Goal: Task Accomplishment & Management: Manage account settings

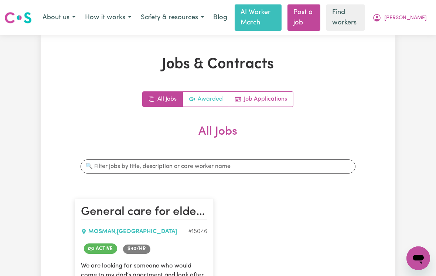
click at [203, 100] on link "Awarded" at bounding box center [206, 99] width 46 height 15
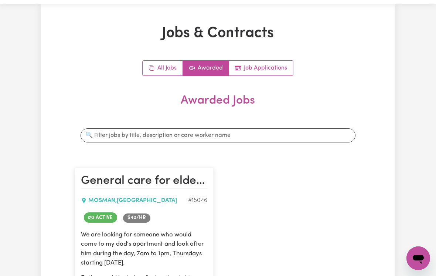
scroll to position [31, 0]
click at [164, 66] on link "All Jobs" at bounding box center [163, 68] width 40 height 15
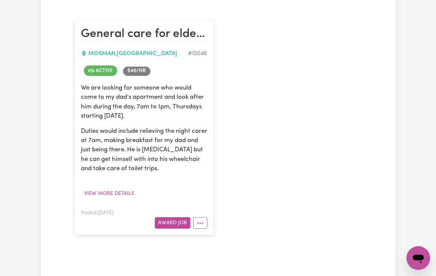
scroll to position [178, 0]
click at [203, 223] on icon "More options" at bounding box center [199, 222] width 7 height 7
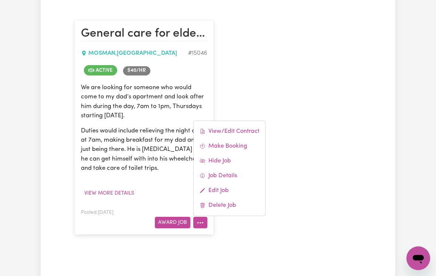
click at [302, 195] on div "General care for elderly gentleman, [PERSON_NAME] , [GEOGRAPHIC_DATA] # 15046 A…" at bounding box center [217, 127] width 295 height 229
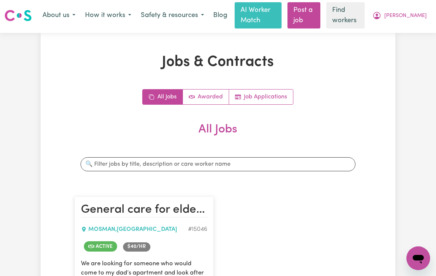
scroll to position [0, 0]
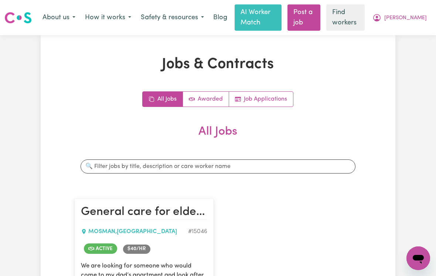
click at [413, 14] on span "[PERSON_NAME]" at bounding box center [405, 18] width 42 height 8
click at [397, 33] on link "My Dashboard" at bounding box center [402, 33] width 58 height 14
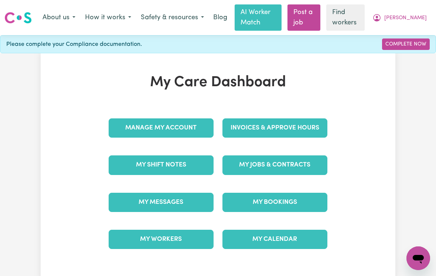
click at [289, 199] on link "My Bookings" at bounding box center [274, 201] width 105 height 19
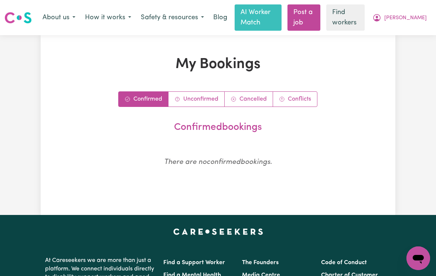
click at [417, 17] on span "[PERSON_NAME]" at bounding box center [405, 18] width 42 height 8
click at [397, 33] on link "My Dashboard" at bounding box center [402, 33] width 58 height 14
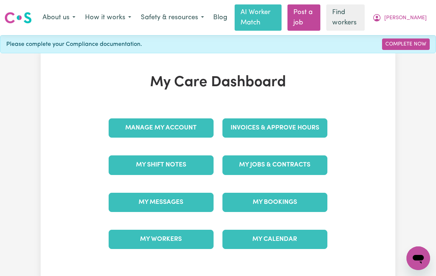
click at [301, 165] on link "My Jobs & Contracts" at bounding box center [274, 164] width 105 height 19
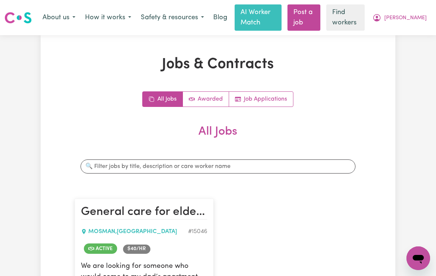
click at [97, 246] on span "Active" at bounding box center [100, 248] width 33 height 10
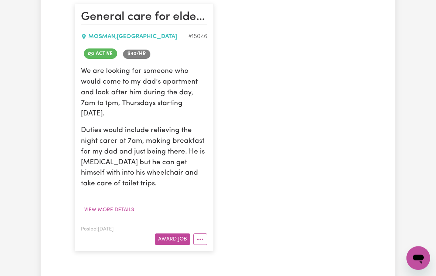
click at [116, 204] on button "View more details" at bounding box center [109, 209] width 57 height 11
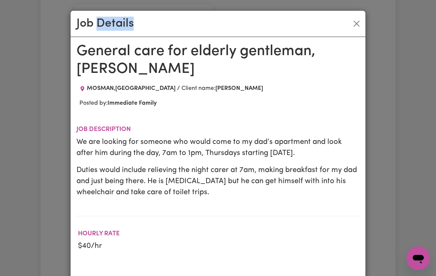
click at [34, 167] on div "Job Details General care for elderly gentleman, [PERSON_NAME] , [GEOGRAPHIC_DAT…" at bounding box center [218, 138] width 436 height 276
click at [355, 13] on div "Job Details" at bounding box center [218, 24] width 295 height 26
click at [354, 18] on button "Close" at bounding box center [356, 24] width 12 height 12
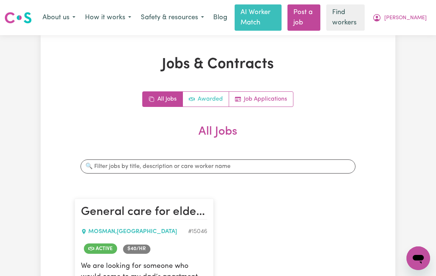
click at [209, 98] on link "Awarded" at bounding box center [206, 99] width 46 height 15
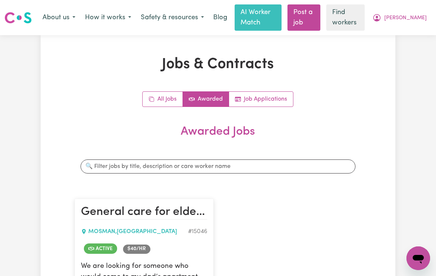
click at [412, 17] on span "[PERSON_NAME]" at bounding box center [405, 18] width 42 height 8
click at [392, 34] on link "My Dashboard" at bounding box center [402, 33] width 58 height 14
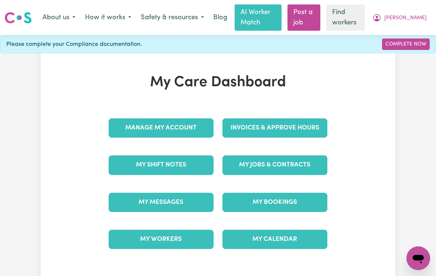
click at [182, 162] on link "My Shift Notes" at bounding box center [161, 164] width 105 height 19
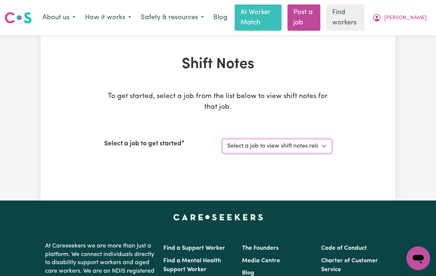
click at [320, 146] on select "Select a job to view shift notes related to it... [[PERSON_NAME]] General care …" at bounding box center [276, 146] width 109 height 14
select select "15046"
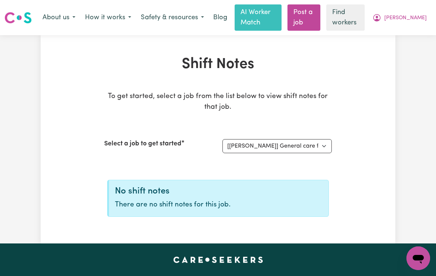
click at [413, 16] on span "[PERSON_NAME]" at bounding box center [405, 18] width 42 height 8
click at [403, 33] on link "My Dashboard" at bounding box center [402, 33] width 58 height 14
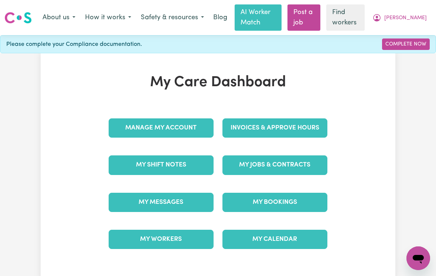
click at [167, 236] on link "My Workers" at bounding box center [161, 238] width 105 height 19
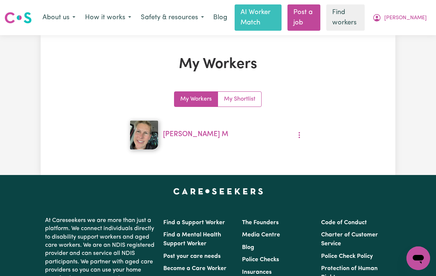
click at [408, 16] on span "[PERSON_NAME]" at bounding box center [405, 18] width 42 height 8
click at [407, 34] on link "My Dashboard" at bounding box center [402, 33] width 58 height 14
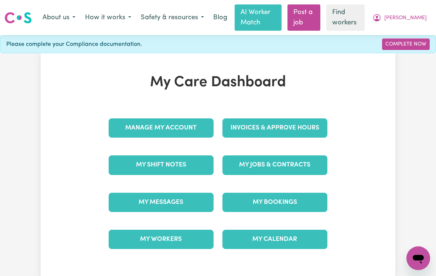
click at [173, 201] on link "My Messages" at bounding box center [161, 201] width 105 height 19
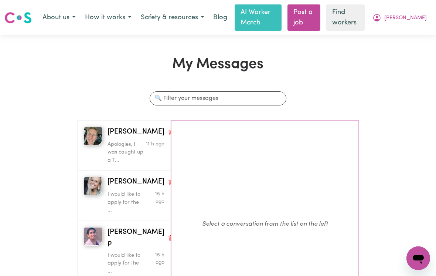
click at [120, 187] on div "I would like to apply for the ..." at bounding box center [126, 200] width 38 height 27
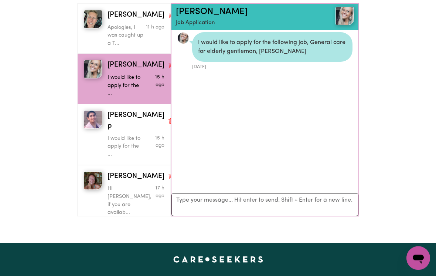
scroll to position [117, 0]
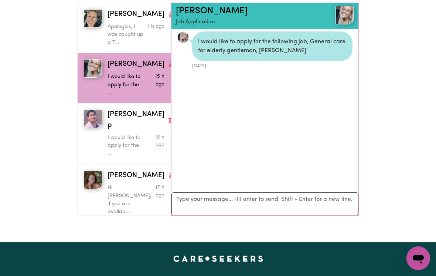
click at [118, 184] on p "Hi [PERSON_NAME], if you are availab..." at bounding box center [126, 200] width 38 height 32
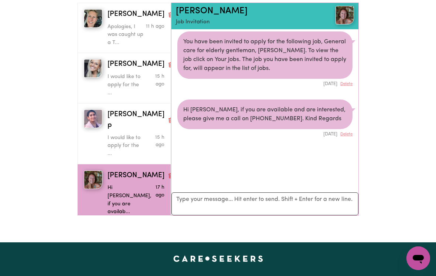
click at [402, 98] on div "My Messages Search conversations [PERSON_NAME] M Apologies, I was caught up a T…" at bounding box center [218, 79] width 436 height 283
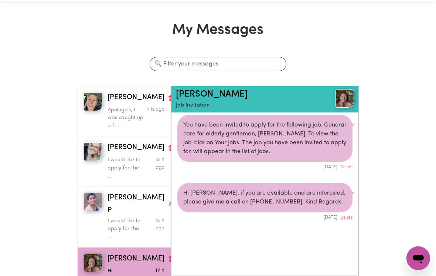
scroll to position [0, 0]
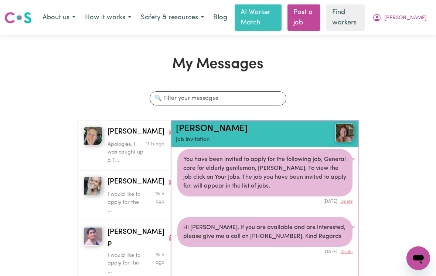
click at [104, 17] on button "How it works" at bounding box center [108, 18] width 56 height 16
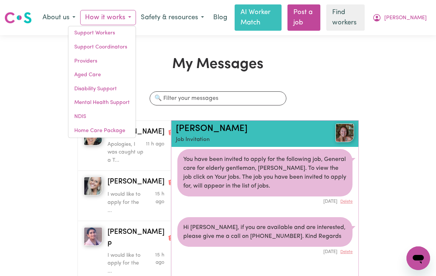
click at [93, 73] on link "Aged Care" at bounding box center [101, 75] width 67 height 14
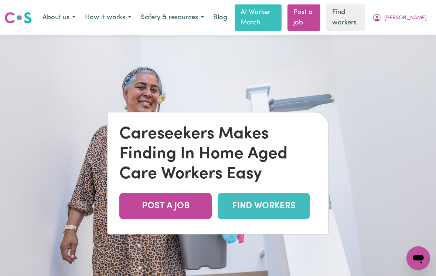
click at [114, 17] on button "How it works" at bounding box center [108, 18] width 56 height 16
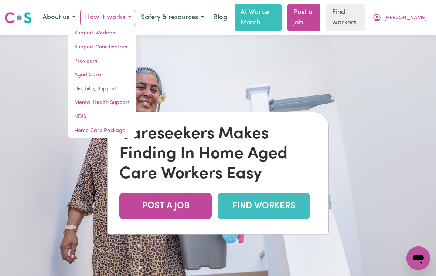
click at [413, 20] on span "[PERSON_NAME]" at bounding box center [405, 18] width 42 height 8
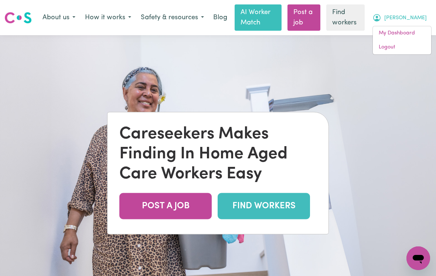
click at [395, 35] on link "My Dashboard" at bounding box center [402, 33] width 58 height 14
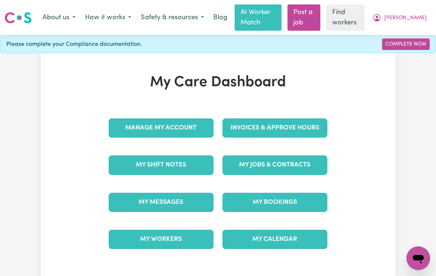
click at [182, 126] on link "Manage My Account" at bounding box center [161, 127] width 105 height 19
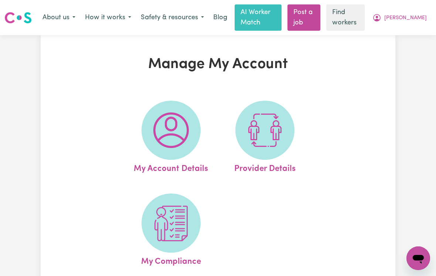
click at [177, 147] on img at bounding box center [170, 129] width 35 height 35
select select "other"
select select "email"
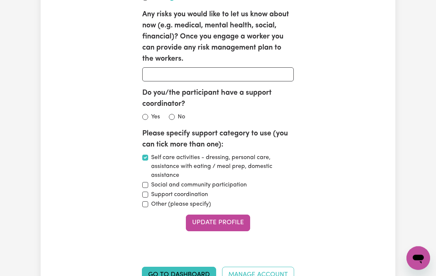
scroll to position [1547, 0]
click at [170, 119] on input "No" at bounding box center [172, 116] width 6 height 6
radio input "true"
click at [231, 230] on button "Update Profile" at bounding box center [218, 222] width 64 height 16
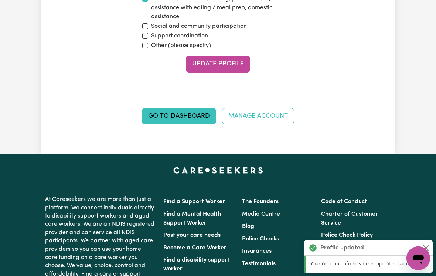
click at [195, 123] on link "Go to Dashboard" at bounding box center [179, 116] width 74 height 16
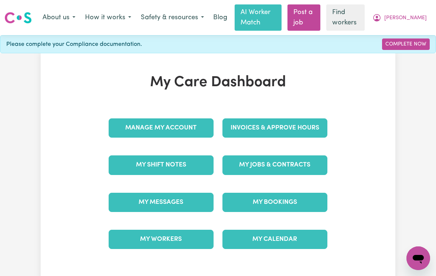
click at [398, 45] on link "Complete Now" at bounding box center [406, 43] width 48 height 11
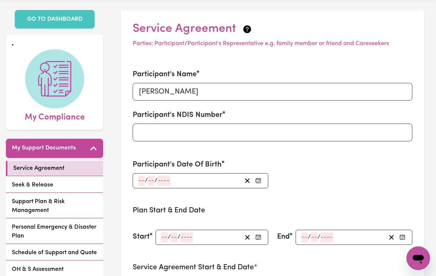
scroll to position [28, 0]
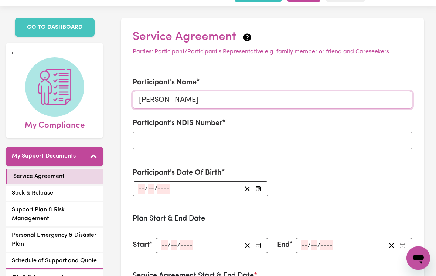
click at [376, 98] on input "[PERSON_NAME]" at bounding box center [273, 100] width 280 height 18
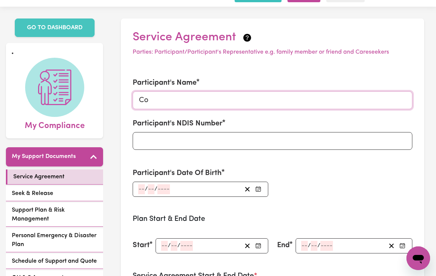
type input "C"
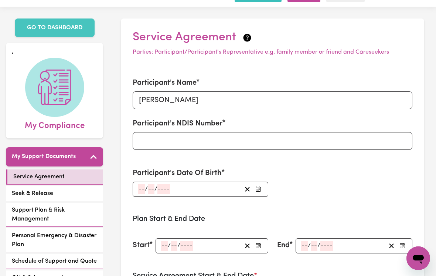
scroll to position [29, 0]
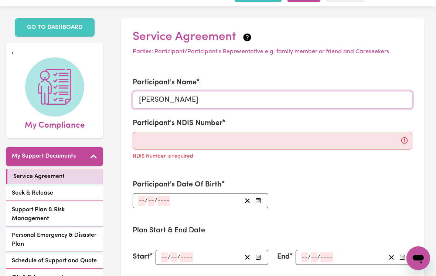
type input "[PERSON_NAME]"
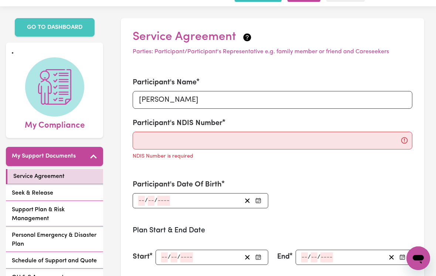
click at [141, 185] on label "Participant's Date Of Birth" at bounding box center [177, 184] width 89 height 11
click at [138, 202] on input "number" at bounding box center [141, 200] width 7 height 10
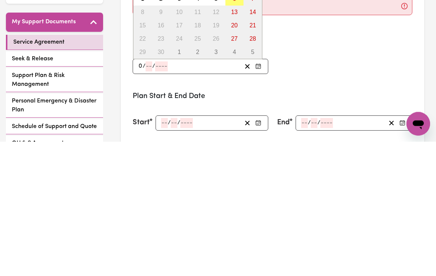
type input "04"
type input "08"
type input "1"
type input "0001-08-04"
type input "4"
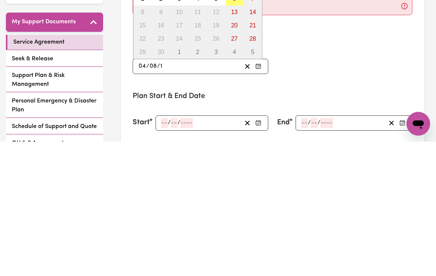
type input "8"
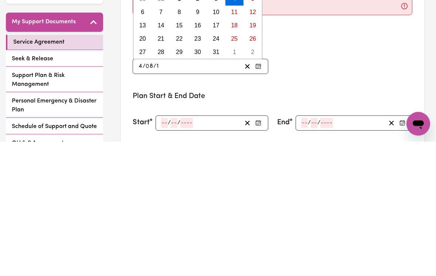
type input "19"
type input "0019-08-04"
type input "193"
type input "0193-08-04"
type input "1934"
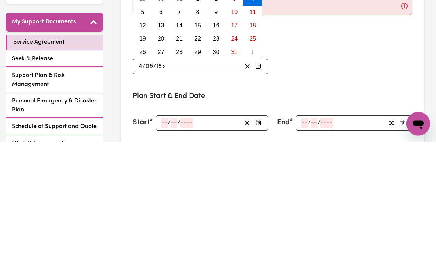
type input "[DATE]"
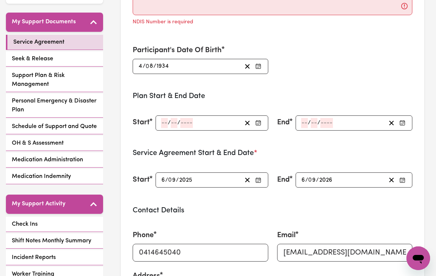
type input "1934"
click at [344, 65] on div "Participant's Name [PERSON_NAME] Participant's NDIS Number NDIS Number is requi…" at bounding box center [272, 8] width 288 height 149
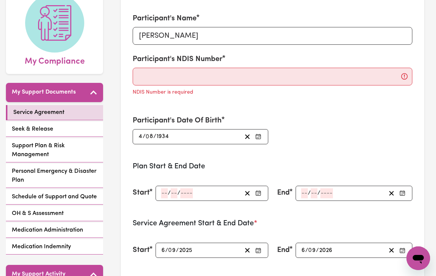
scroll to position [92, 0]
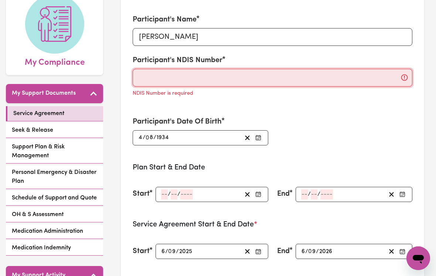
click at [401, 75] on input "Participant's NDIS Number" at bounding box center [273, 78] width 280 height 18
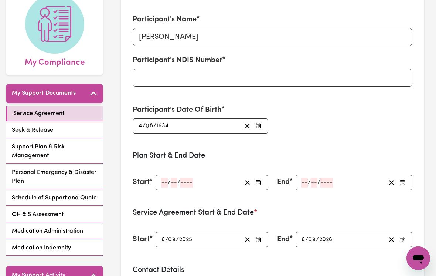
click at [366, 112] on div "Participant's Name [PERSON_NAME] Participant's NDIS Number Participant's Date O…" at bounding box center [272, 73] width 288 height 137
click at [388, 236] on icon "button" at bounding box center [391, 239] width 7 height 7
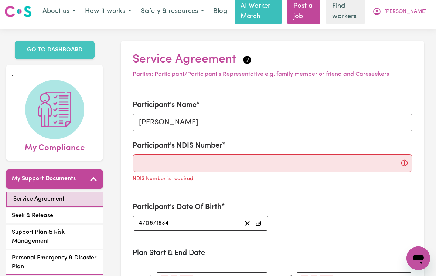
scroll to position [0, 0]
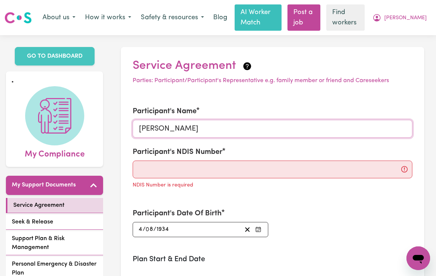
click at [239, 128] on input "[PERSON_NAME]" at bounding box center [273, 129] width 280 height 18
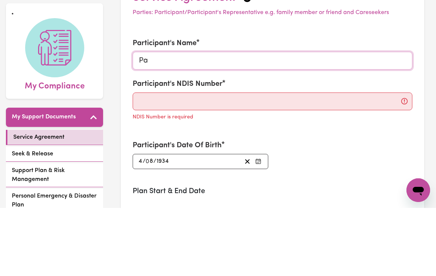
type input "P"
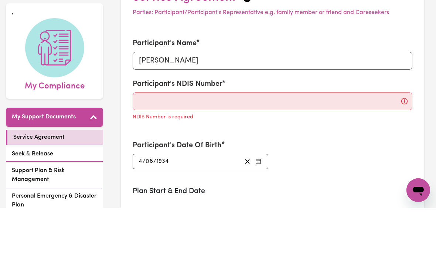
scroll to position [68, 0]
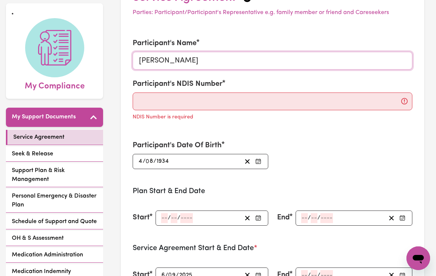
type input "[PERSON_NAME]"
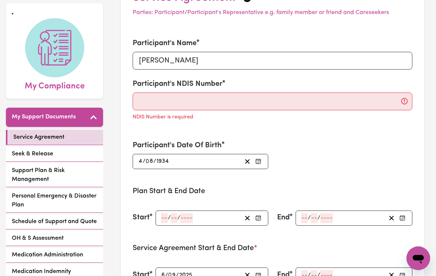
click at [359, 159] on div "Participant's Name [PERSON_NAME] Participant's NDIS Number NDIS Number is requi…" at bounding box center [272, 103] width 288 height 149
click at [250, 160] on icon "button" at bounding box center [247, 161] width 7 height 7
click at [373, 155] on div "Participant's Name [PERSON_NAME] Participant's NDIS Number NDIS Number is requi…" at bounding box center [272, 103] width 288 height 149
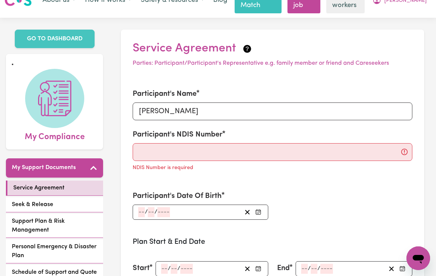
scroll to position [17, 0]
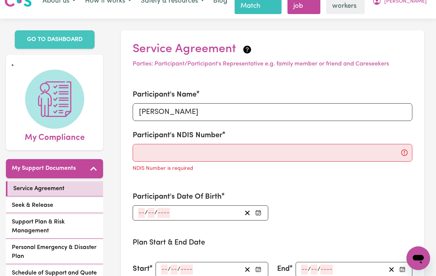
click at [244, 49] on icon at bounding box center [247, 49] width 8 height 8
click at [247, 50] on icon at bounding box center [247, 49] width 8 height 8
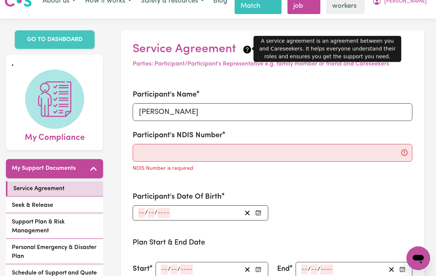
click at [350, 191] on div "Participant's Name [PERSON_NAME] Participant's NDIS Number NDIS Number is requi…" at bounding box center [272, 154] width 288 height 149
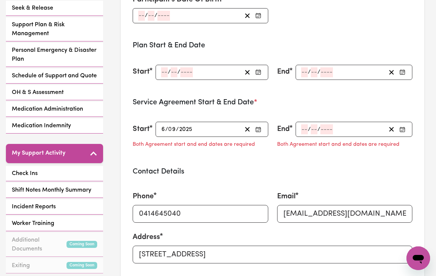
scroll to position [213, 0]
click at [258, 71] on icon "button" at bounding box center [258, 72] width 6 height 6
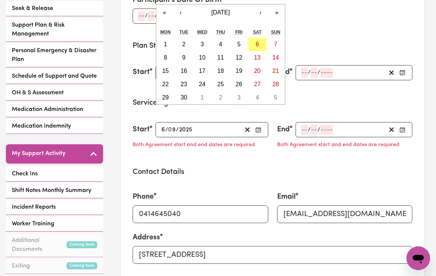
click at [256, 38] on button "6" at bounding box center [257, 44] width 18 height 13
type input "[DATE]"
type input "6"
type input "9"
type input "2025"
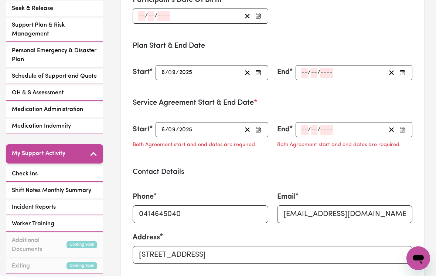
click at [406, 72] on button "button" at bounding box center [402, 73] width 10 height 10
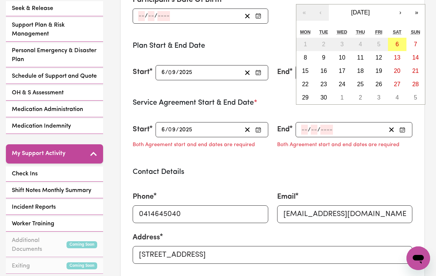
click at [402, 12] on button "›" at bounding box center [400, 12] width 16 height 16
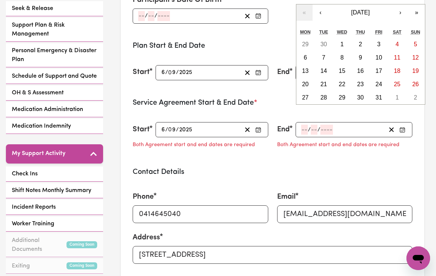
click at [400, 11] on button "›" at bounding box center [400, 12] width 16 height 16
click at [400, 12] on button "›" at bounding box center [400, 12] width 16 height 16
click at [345, 97] on abbr "31" at bounding box center [342, 97] width 7 height 6
type input "[DATE]"
type input "31"
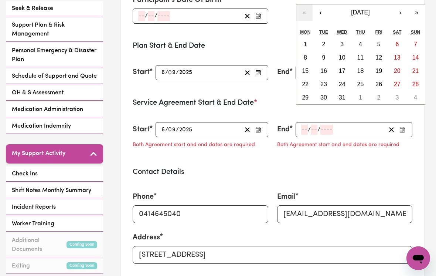
type input "12"
type input "2025"
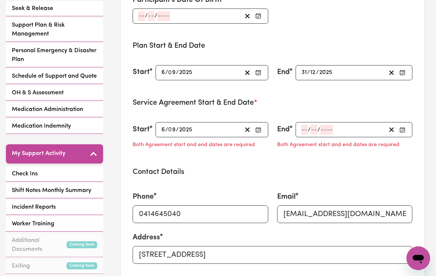
click at [401, 131] on icon "button" at bounding box center [402, 130] width 6 height 6
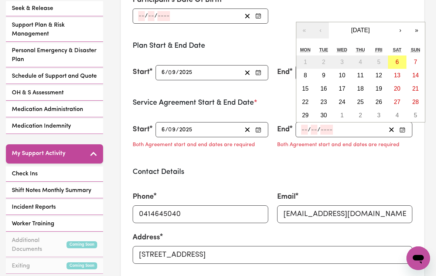
click at [400, 33] on button "›" at bounding box center [400, 30] width 16 height 16
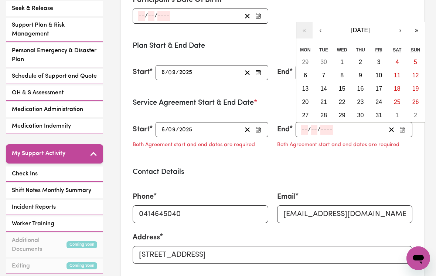
click at [400, 32] on button "›" at bounding box center [400, 30] width 16 height 16
click at [399, 27] on button "›" at bounding box center [400, 30] width 16 height 16
click at [344, 113] on abbr "31" at bounding box center [342, 115] width 7 height 6
type input "[DATE]"
type input "31"
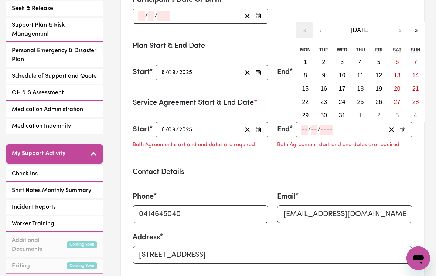
type input "12"
type input "2025"
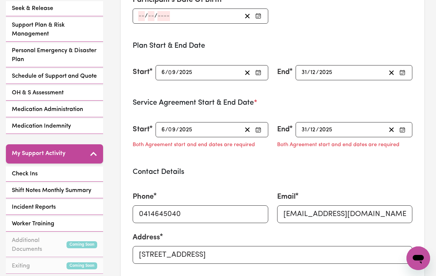
click at [359, 171] on h3 "Contact Details" at bounding box center [273, 171] width 280 height 9
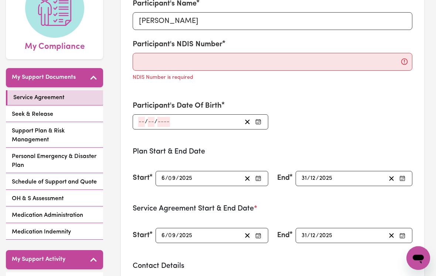
scroll to position [108, 0]
click at [141, 121] on input "number" at bounding box center [141, 121] width 7 height 10
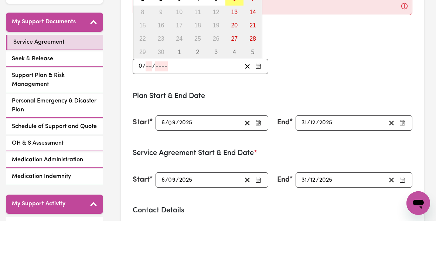
type input "07"
type input "06"
type input "1"
type input "0001-06-07"
type input "7"
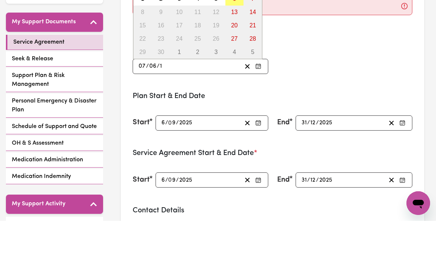
type input "6"
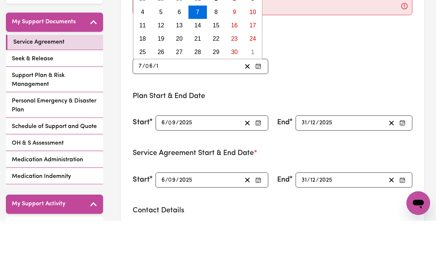
type input "19"
type input "0019-06-07"
type input "196"
type input "0196-06-07"
type input "1961"
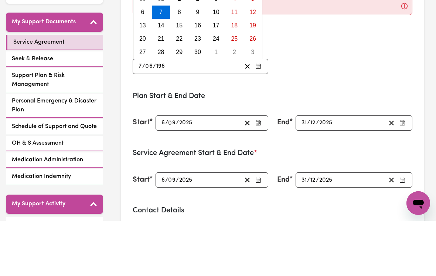
type input "[DATE]"
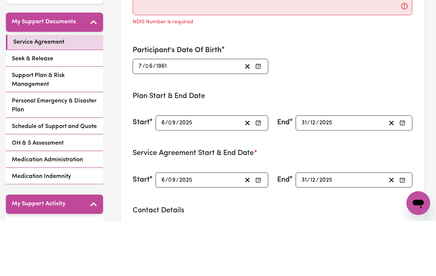
type input "1961"
click at [375, 58] on div "Participant's Name [PERSON_NAME] Participant's NDIS Number NDIS Number is requi…" at bounding box center [272, 63] width 288 height 149
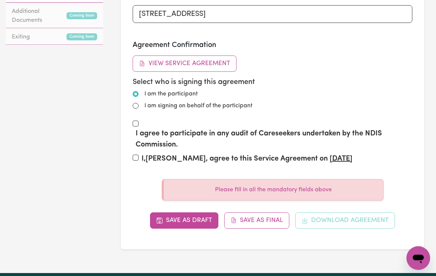
scroll to position [442, 0]
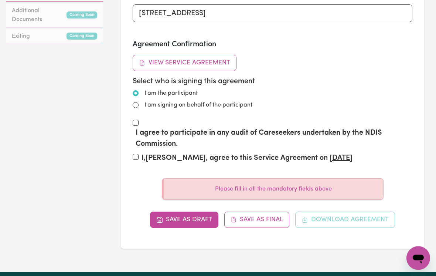
click at [214, 63] on button "View Service Agreement" at bounding box center [185, 63] width 104 height 16
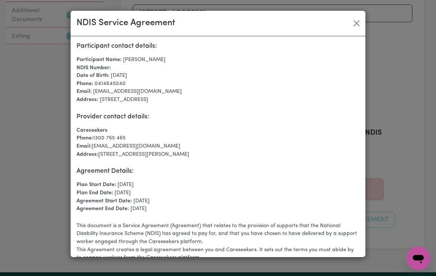
scroll to position [0, 0]
click at [357, 21] on button "Close" at bounding box center [356, 23] width 12 height 12
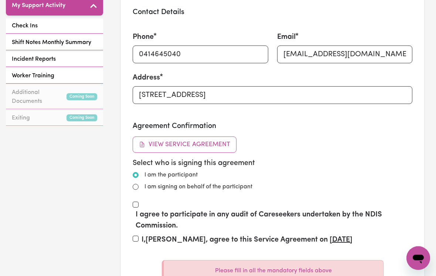
scroll to position [357, 0]
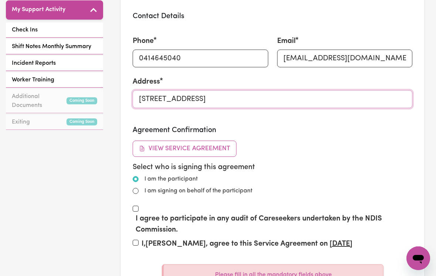
click at [363, 99] on input "[STREET_ADDRESS]" at bounding box center [273, 99] width 280 height 18
type input "Unit 63,"
type input "[STREET_ADDRESS][PERSON_NAME]"
click at [135, 208] on input "I agree to participate in any audit of Careseekers undertaken by the NDIS Commi…" at bounding box center [136, 208] width 6 height 6
checkbox input "true"
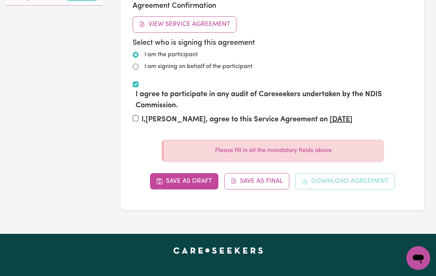
scroll to position [481, 0]
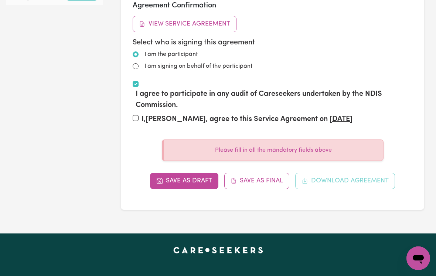
click at [137, 115] on input "I, [PERSON_NAME] , agree to this Service Agreement on [DATE]" at bounding box center [136, 118] width 6 height 6
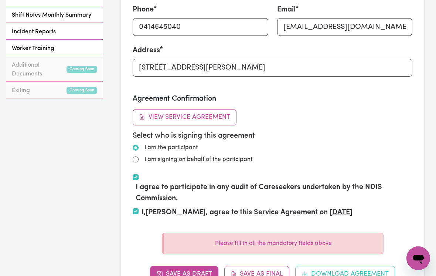
scroll to position [386, 0]
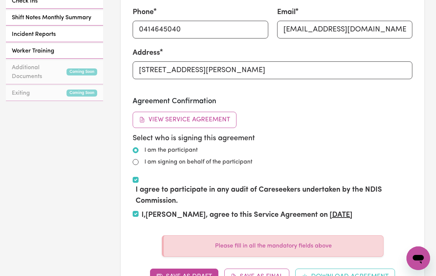
click at [208, 122] on button "View Service Agreement" at bounding box center [185, 120] width 104 height 16
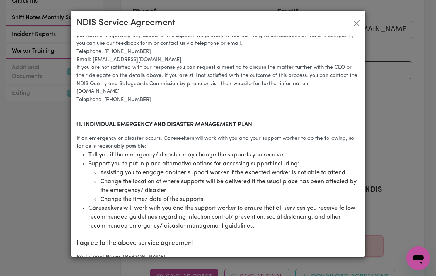
scroll to position [1443, 0]
click at [361, 21] on button "Close" at bounding box center [356, 23] width 12 height 12
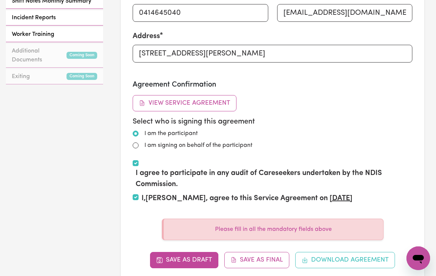
scroll to position [404, 0]
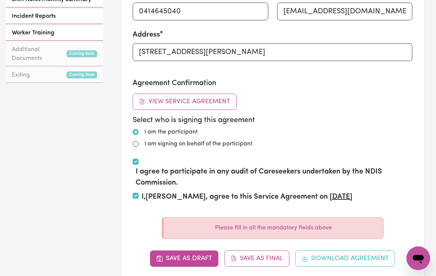
click at [140, 193] on div "I, [PERSON_NAME] , agree to this Service Agreement on [DATE]" at bounding box center [273, 198] width 280 height 14
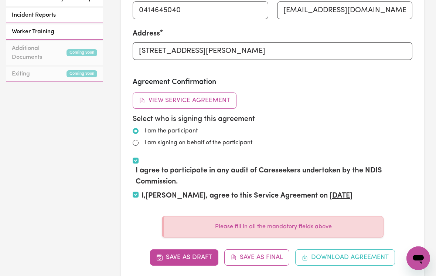
click at [137, 194] on input "I, [PERSON_NAME] , agree to this Service Agreement on [DATE]" at bounding box center [136, 194] width 6 height 6
checkbox input "false"
click at [138, 160] on input "I agree to participate in any audit of Careseekers undertaken by the NDIS Commi…" at bounding box center [136, 160] width 6 height 6
checkbox input "false"
click at [187, 258] on button "Save as Draft" at bounding box center [184, 257] width 68 height 16
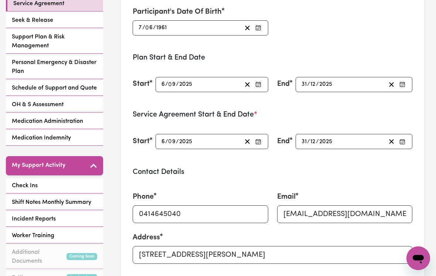
scroll to position [201, 0]
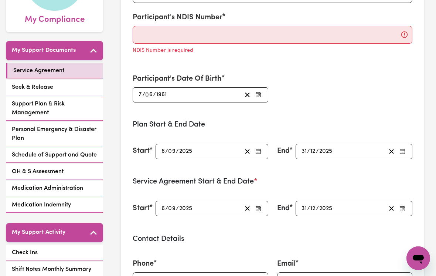
click at [50, 83] on span "Seek & Release" at bounding box center [32, 87] width 41 height 9
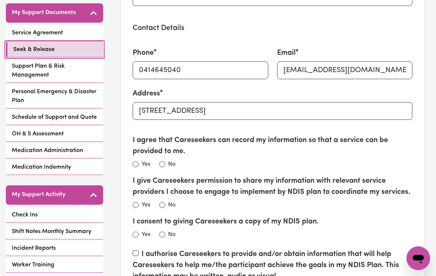
scroll to position [164, 0]
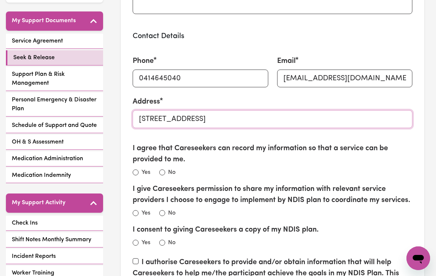
click at [380, 119] on input "[STREET_ADDRESS]" at bounding box center [273, 119] width 280 height 18
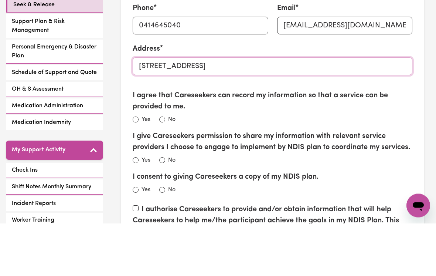
click at [357, 110] on input "[STREET_ADDRESS]" at bounding box center [273, 119] width 280 height 18
type input "Unit 63,"
type input "[STREET_ADDRESS][PERSON_NAME]"
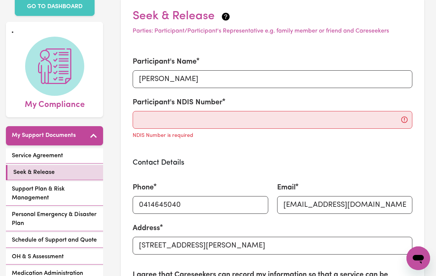
scroll to position [57, 0]
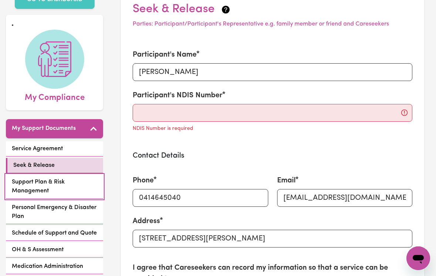
click at [43, 177] on span "Support Plan & Risk Management" at bounding box center [54, 186] width 85 height 18
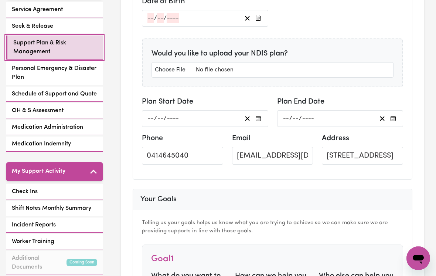
scroll to position [194, 0]
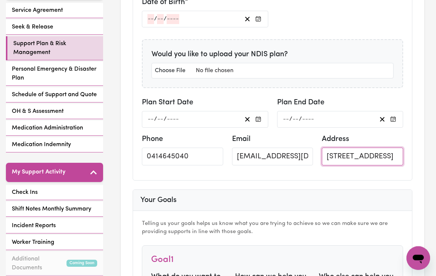
click at [388, 153] on input "[STREET_ADDRESS]" at bounding box center [362, 157] width 81 height 18
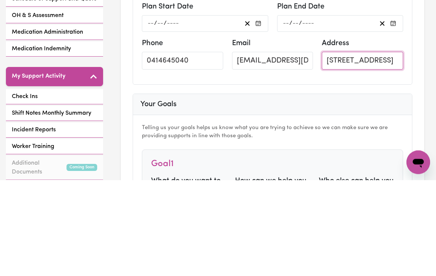
click at [390, 148] on input "[STREET_ADDRESS]" at bounding box center [362, 157] width 81 height 18
click at [387, 148] on input "[GEOGRAPHIC_DATA], 2088" at bounding box center [362, 157] width 81 height 18
click at [385, 148] on input "2088" at bounding box center [362, 157] width 81 height 18
type input "2"
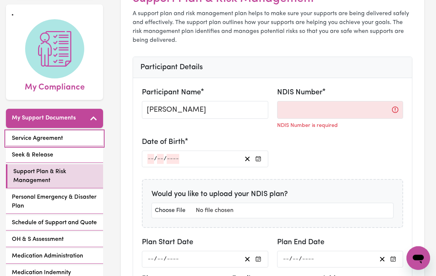
click at [54, 134] on span "Service Agreement" at bounding box center [37, 138] width 51 height 9
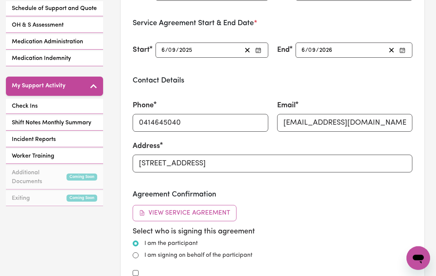
scroll to position [281, 0]
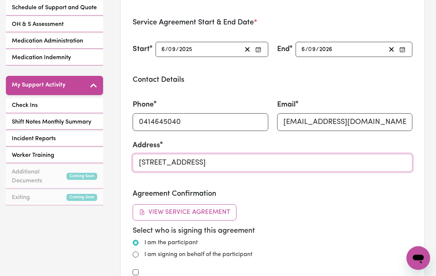
click at [380, 161] on input "[STREET_ADDRESS]" at bounding box center [273, 163] width 280 height 18
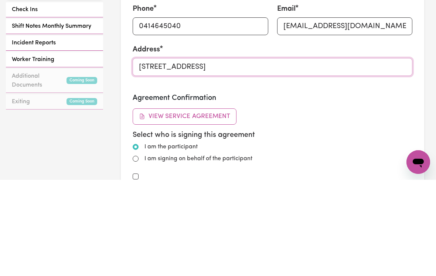
type input "Unit 63,"
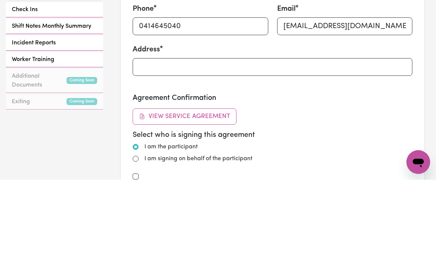
scroll to position [377, 0]
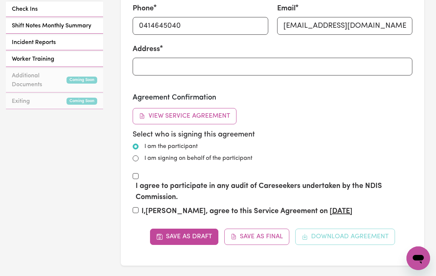
click at [185, 239] on button "Save as Draft" at bounding box center [184, 236] width 68 height 16
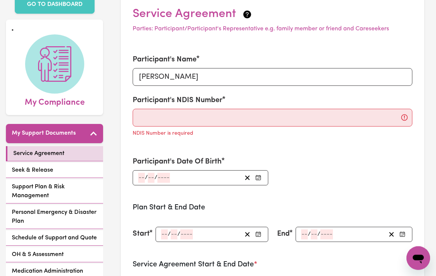
scroll to position [69, 0]
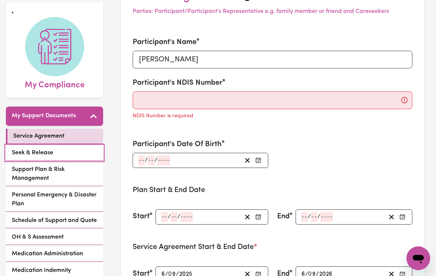
click at [37, 148] on span "Seek & Release" at bounding box center [32, 152] width 41 height 9
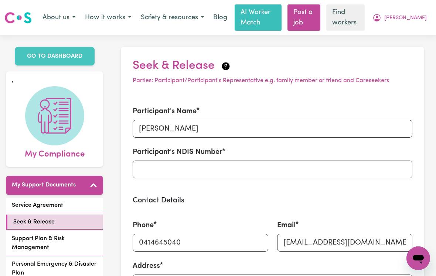
click at [400, 196] on h3 "Contact Details" at bounding box center [273, 200] width 280 height 9
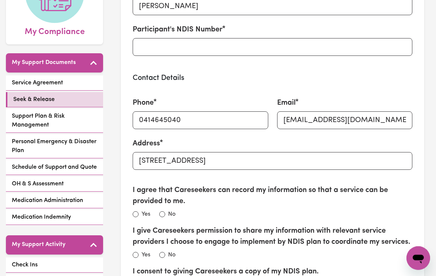
scroll to position [123, 0]
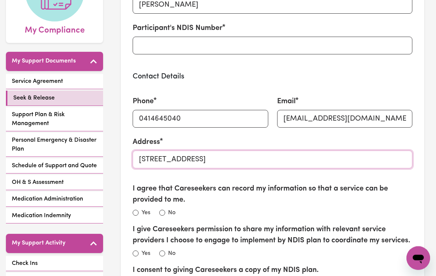
click at [383, 157] on input "[STREET_ADDRESS]" at bounding box center [273, 160] width 280 height 18
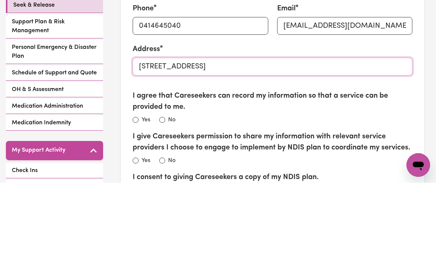
type input "Unit 63,"
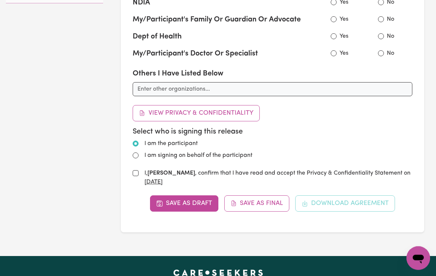
click at [185, 212] on button "Save as Draft" at bounding box center [184, 203] width 68 height 16
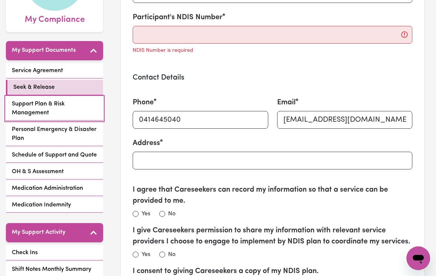
click at [42, 99] on span "Support Plan & Risk Management" at bounding box center [54, 108] width 85 height 18
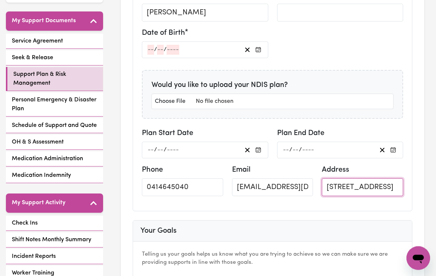
click at [378, 184] on input "[STREET_ADDRESS]" at bounding box center [362, 187] width 81 height 18
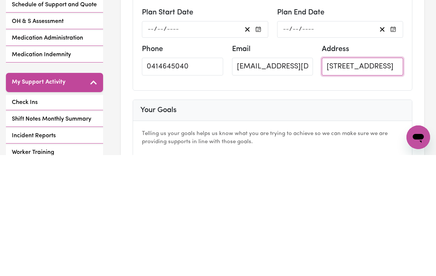
click at [390, 178] on input "[STREET_ADDRESS]" at bounding box center [362, 187] width 81 height 18
click at [395, 178] on input "[GEOGRAPHIC_DATA], 2088" at bounding box center [362, 187] width 81 height 18
click at [379, 164] on div "Address [GEOGRAPHIC_DATA]" at bounding box center [362, 180] width 81 height 32
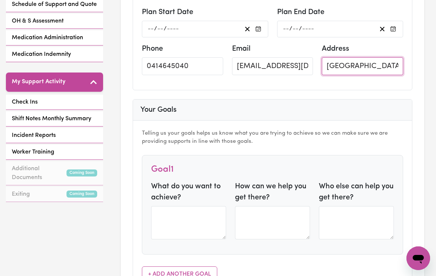
click at [376, 64] on input "[GEOGRAPHIC_DATA], 2088" at bounding box center [362, 66] width 81 height 18
click at [370, 63] on input ", 2088" at bounding box center [362, 67] width 81 height 18
type input ","
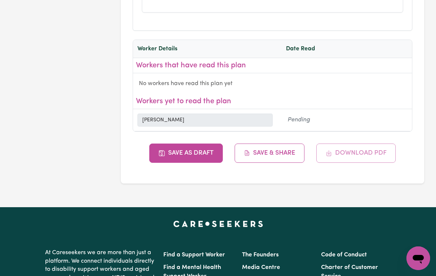
scroll to position [2910, 0]
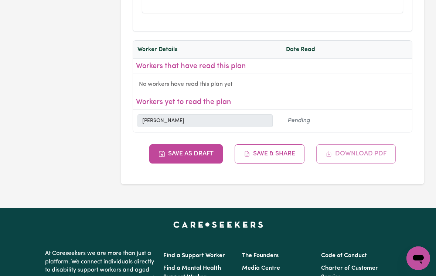
click at [192, 144] on button "Save as Draft" at bounding box center [185, 153] width 73 height 19
click at [191, 144] on button "Save as Draft" at bounding box center [185, 153] width 73 height 19
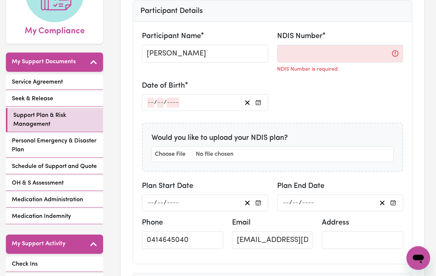
scroll to position [123, 0]
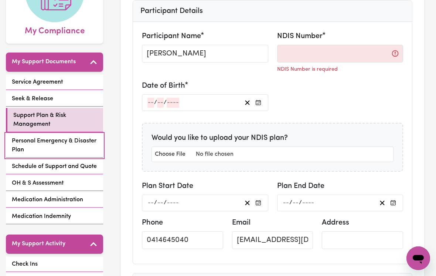
click at [81, 136] on span "Personal Emergency & Disaster Plan" at bounding box center [54, 145] width 85 height 18
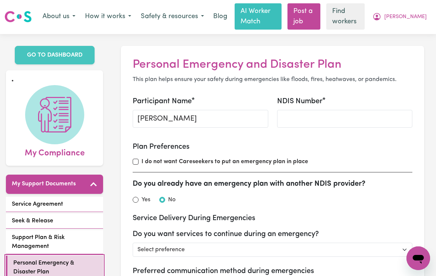
scroll to position [1, 0]
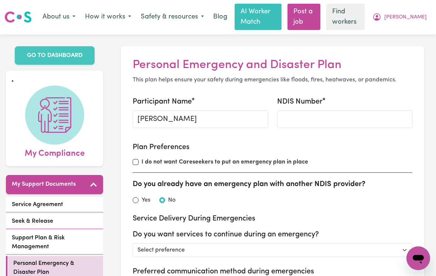
click at [413, 20] on span "[PERSON_NAME]" at bounding box center [405, 17] width 42 height 8
click at [400, 31] on link "My Dashboard" at bounding box center [402, 32] width 58 height 14
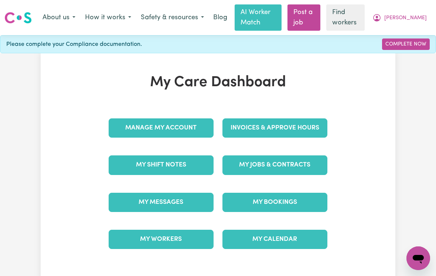
click at [66, 17] on button "About us" at bounding box center [59, 18] width 42 height 16
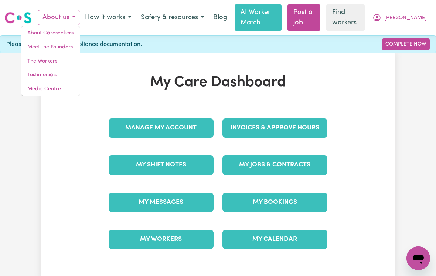
click at [45, 31] on link "About Careseekers" at bounding box center [50, 33] width 58 height 14
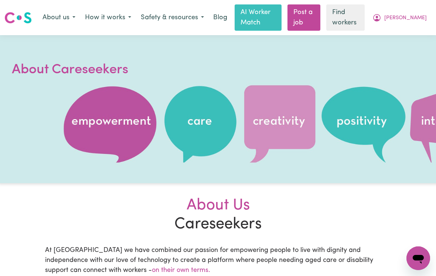
click at [60, 17] on button "About us" at bounding box center [59, 18] width 42 height 16
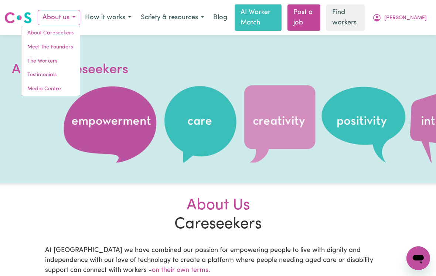
click at [35, 46] on link "Meet the Founders" at bounding box center [50, 47] width 58 height 14
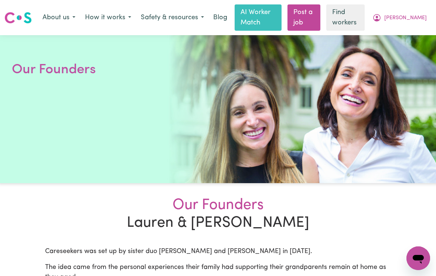
click at [58, 15] on button "About us" at bounding box center [59, 18] width 42 height 16
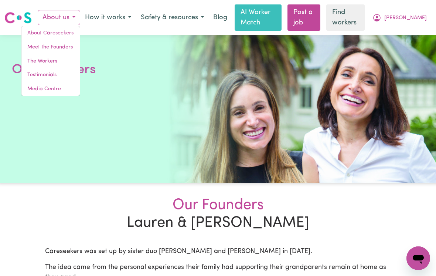
click at [42, 59] on link "The Workers" at bounding box center [50, 61] width 58 height 14
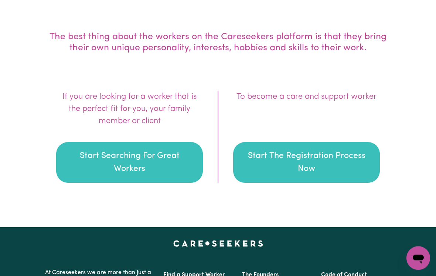
scroll to position [1070, 0]
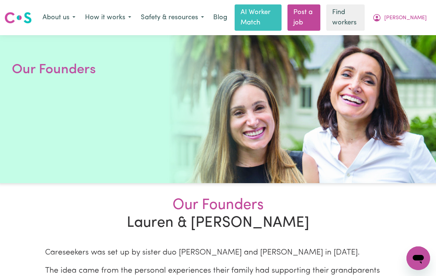
click at [51, 12] on button "About us" at bounding box center [59, 18] width 42 height 16
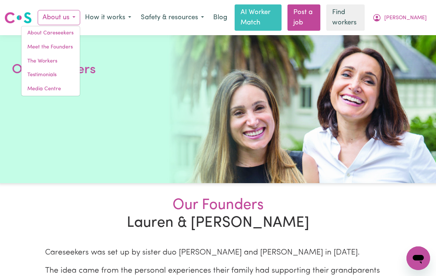
click at [44, 75] on link "Testimonials" at bounding box center [50, 75] width 58 height 14
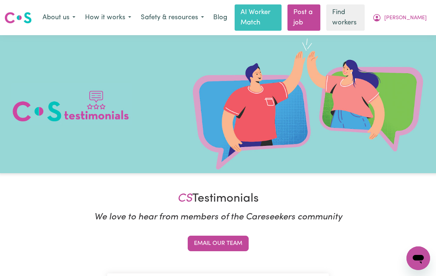
click at [62, 15] on button "About us" at bounding box center [59, 18] width 42 height 16
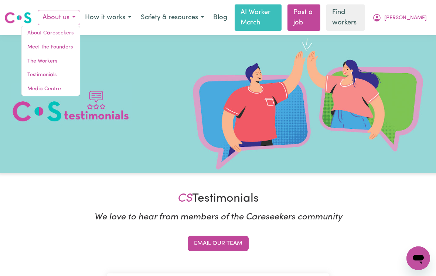
click at [43, 86] on link "Media Centre" at bounding box center [50, 89] width 58 height 14
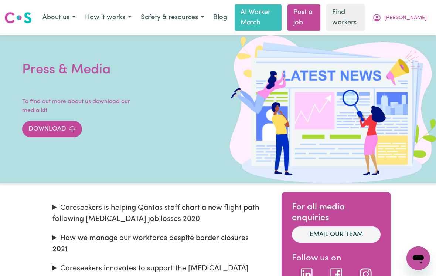
click at [110, 17] on button "How it works" at bounding box center [108, 18] width 56 height 16
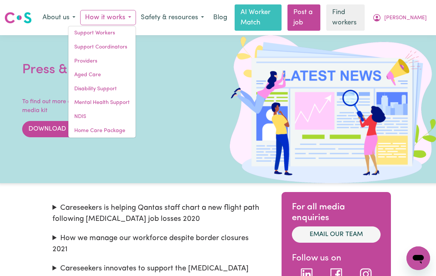
click at [85, 72] on link "Aged Care" at bounding box center [101, 75] width 67 height 14
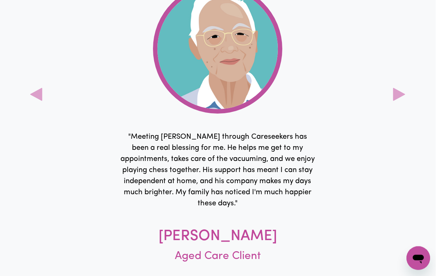
scroll to position [2193, 2]
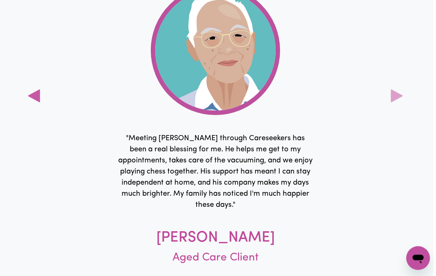
click at [35, 100] on icon at bounding box center [34, 96] width 12 height 13
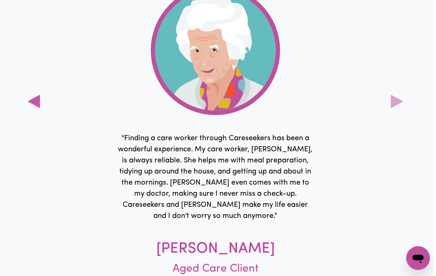
scroll to position [2194, 3]
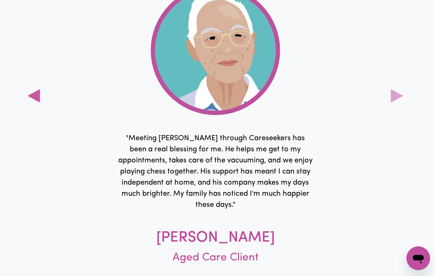
click at [40, 103] on icon at bounding box center [34, 95] width 15 height 15
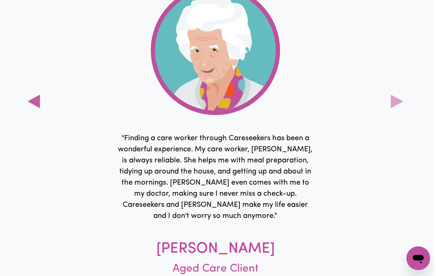
click at [38, 108] on icon at bounding box center [34, 101] width 12 height 13
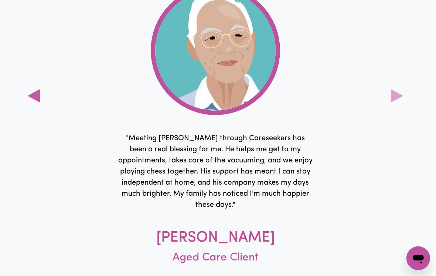
click at [33, 97] on icon at bounding box center [34, 95] width 15 height 15
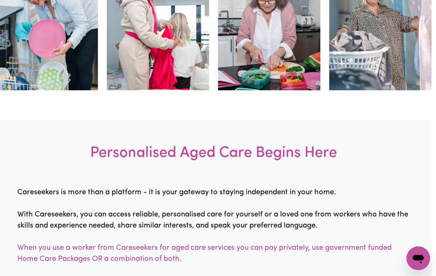
scroll to position [0, 4]
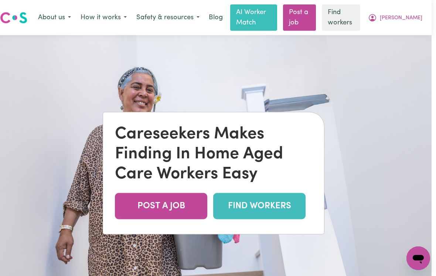
click at [377, 18] on icon "My Account" at bounding box center [372, 17] width 9 height 9
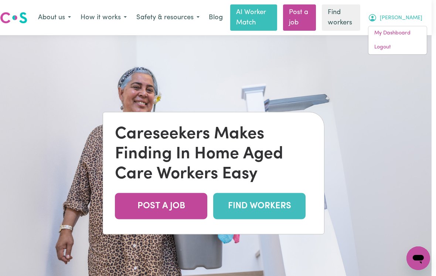
click at [399, 34] on link "My Dashboard" at bounding box center [397, 33] width 58 height 14
